Goal: Navigation & Orientation: Find specific page/section

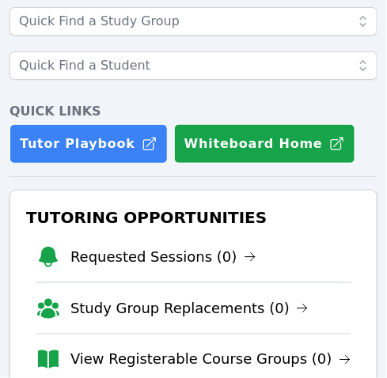
scroll to position [201, 0]
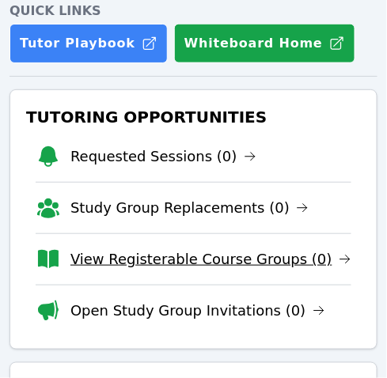
click at [186, 266] on link "View Registerable Course Groups (0)" at bounding box center [210, 260] width 281 height 22
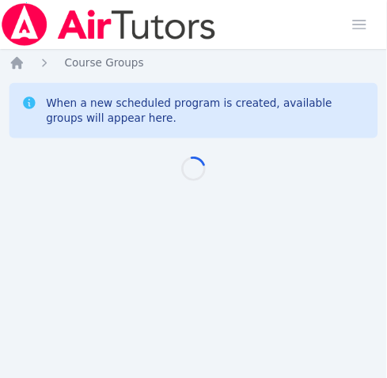
scroll to position [11, 0]
